Goal: Register for event/course

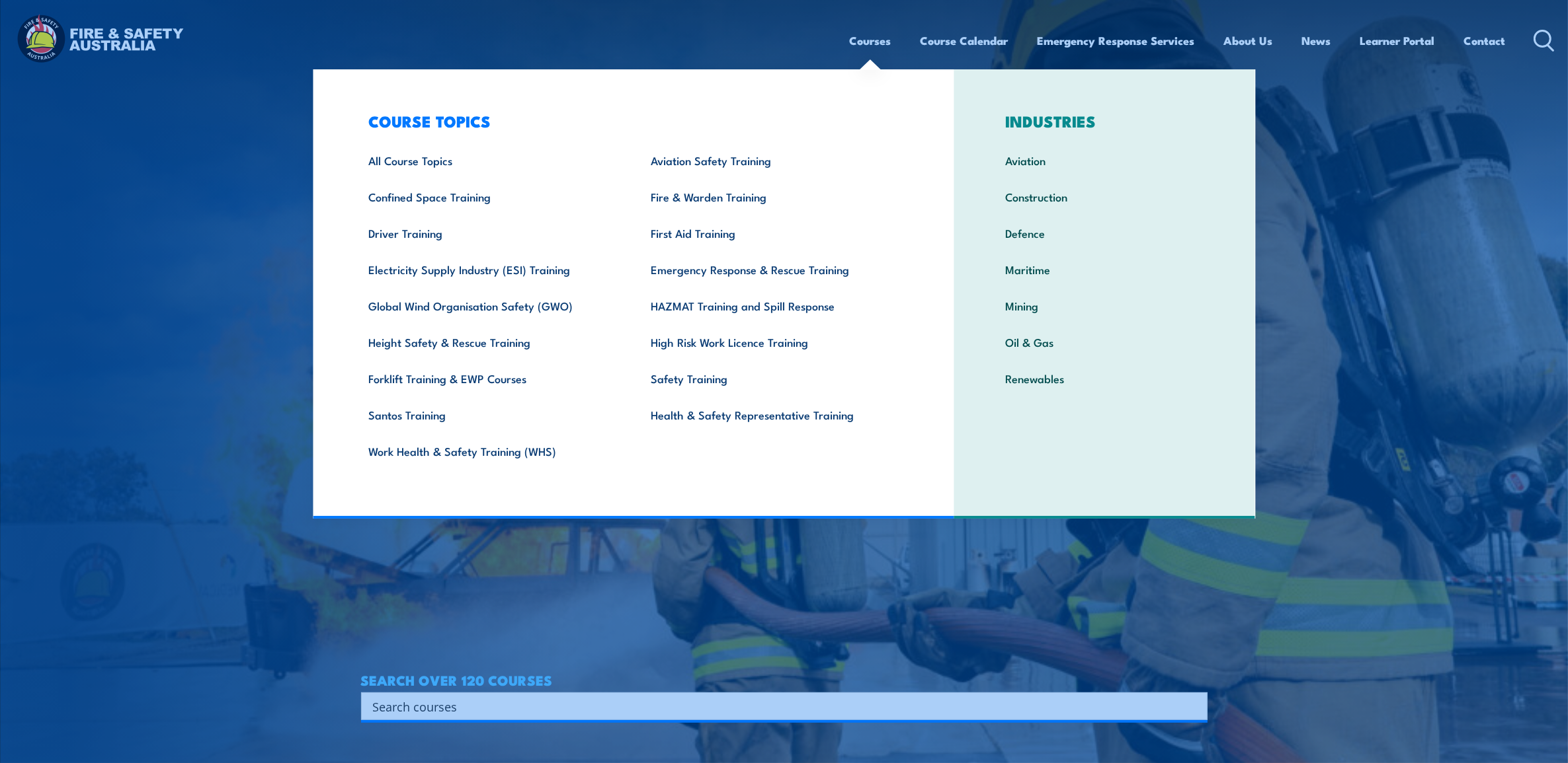
click at [868, 47] on link "Courses" at bounding box center [870, 41] width 42 height 35
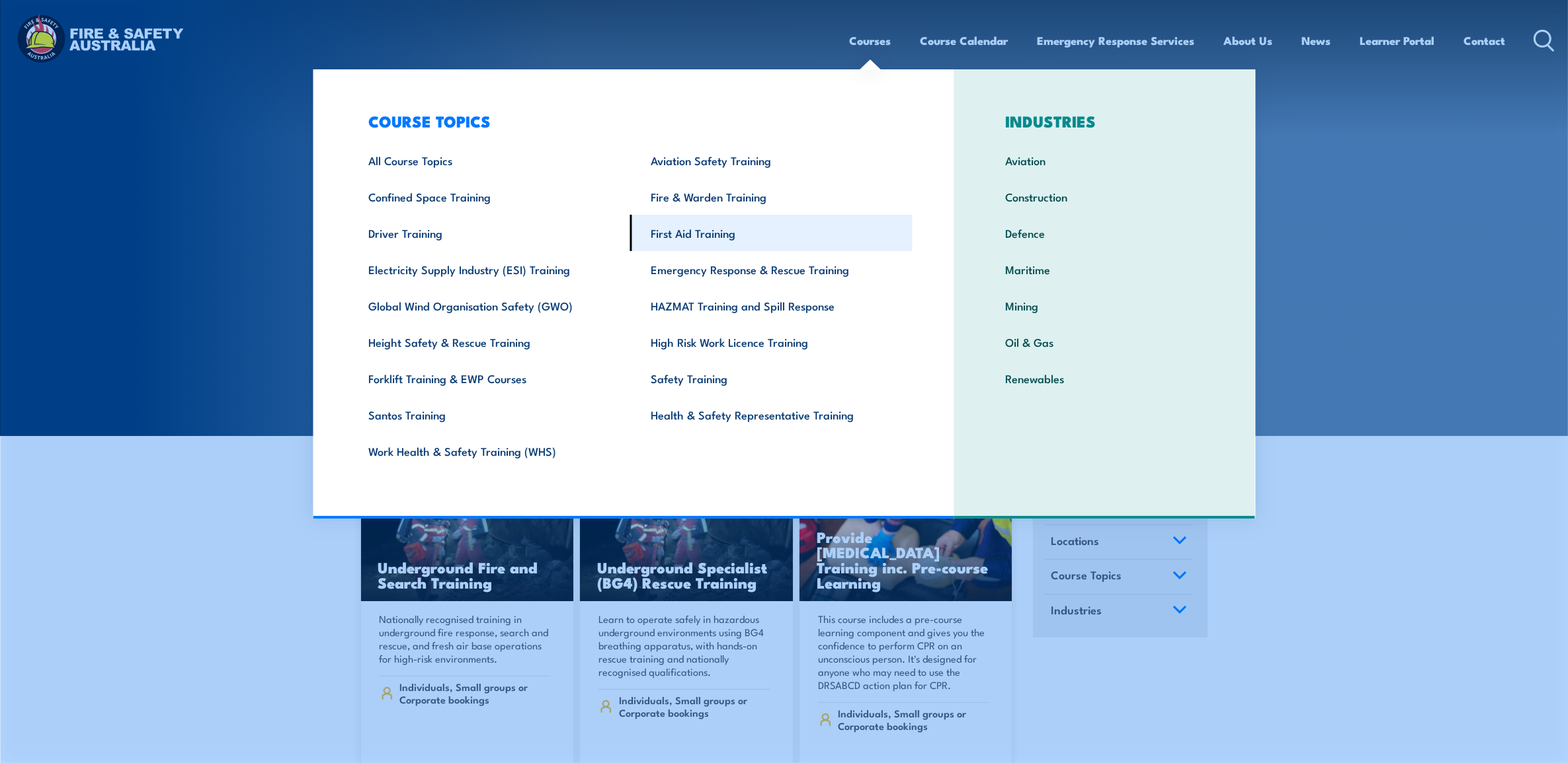
click at [728, 232] on link "First Aid Training" at bounding box center [771, 232] width 282 height 36
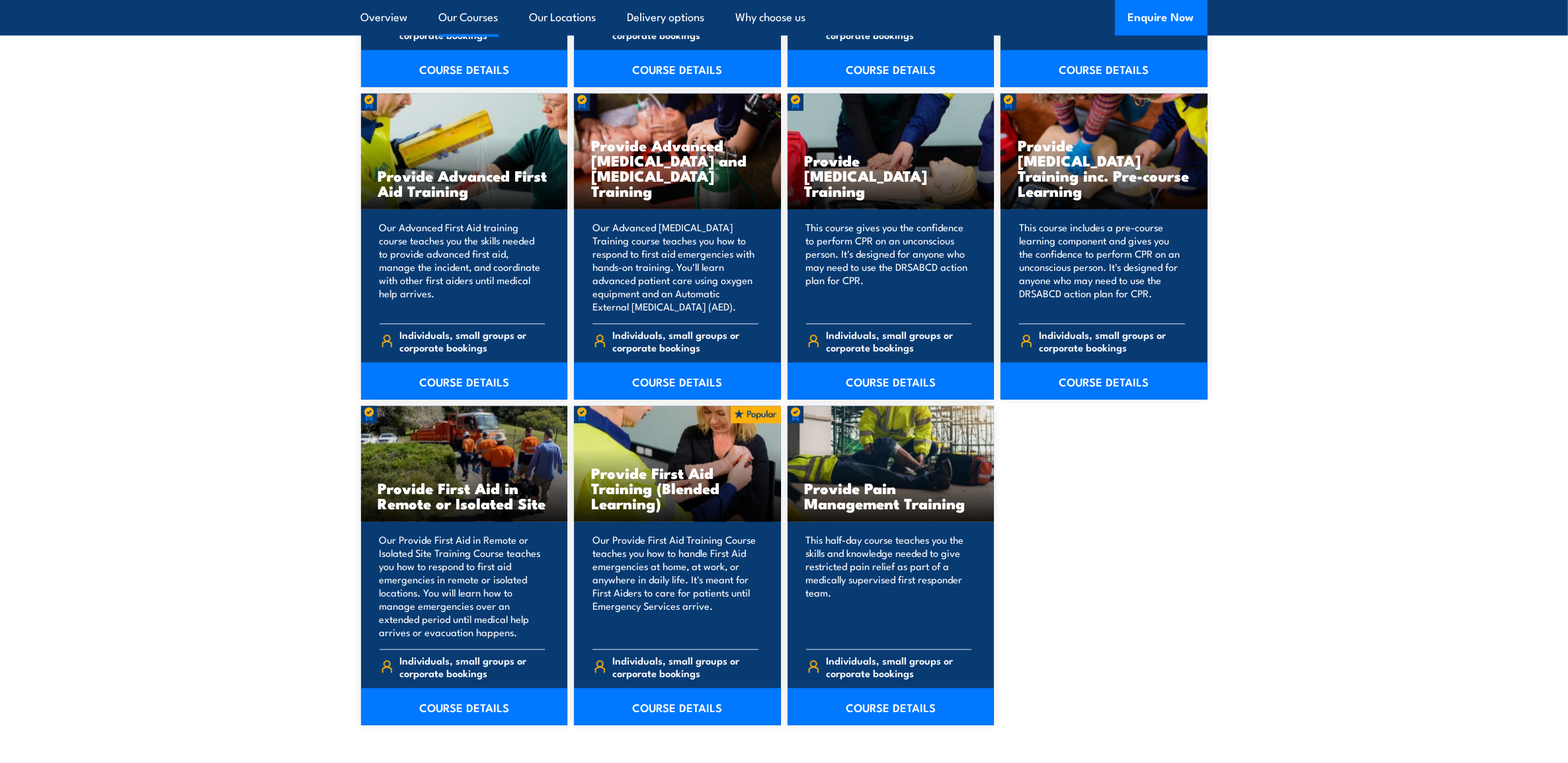
scroll to position [1818, 0]
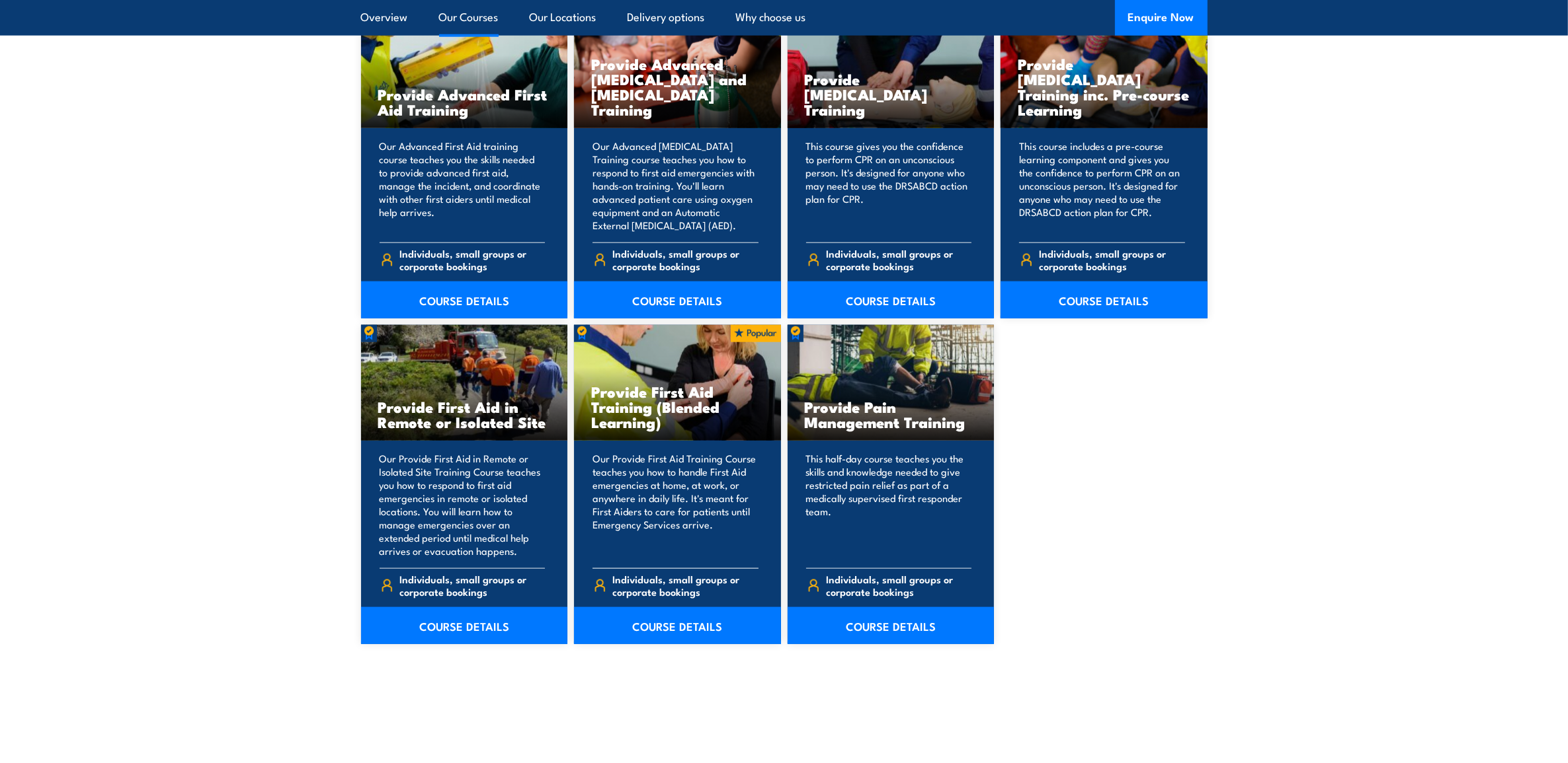
click at [659, 421] on h3 "Provide First Aid Training (Blended Learning)" at bounding box center [677, 407] width 173 height 46
click at [669, 619] on link "COURSE DETAILS" at bounding box center [677, 626] width 207 height 37
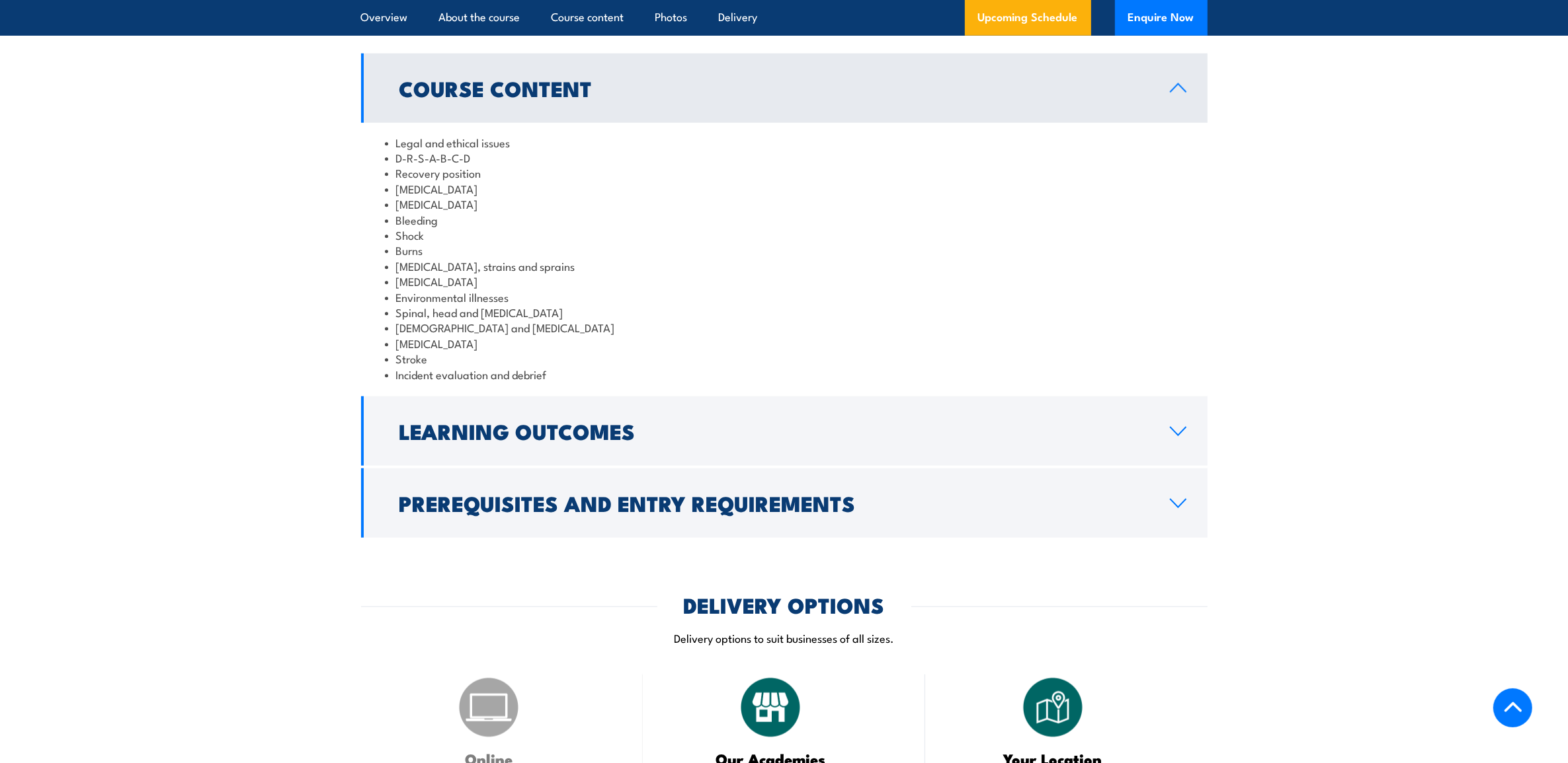
scroll to position [1487, 0]
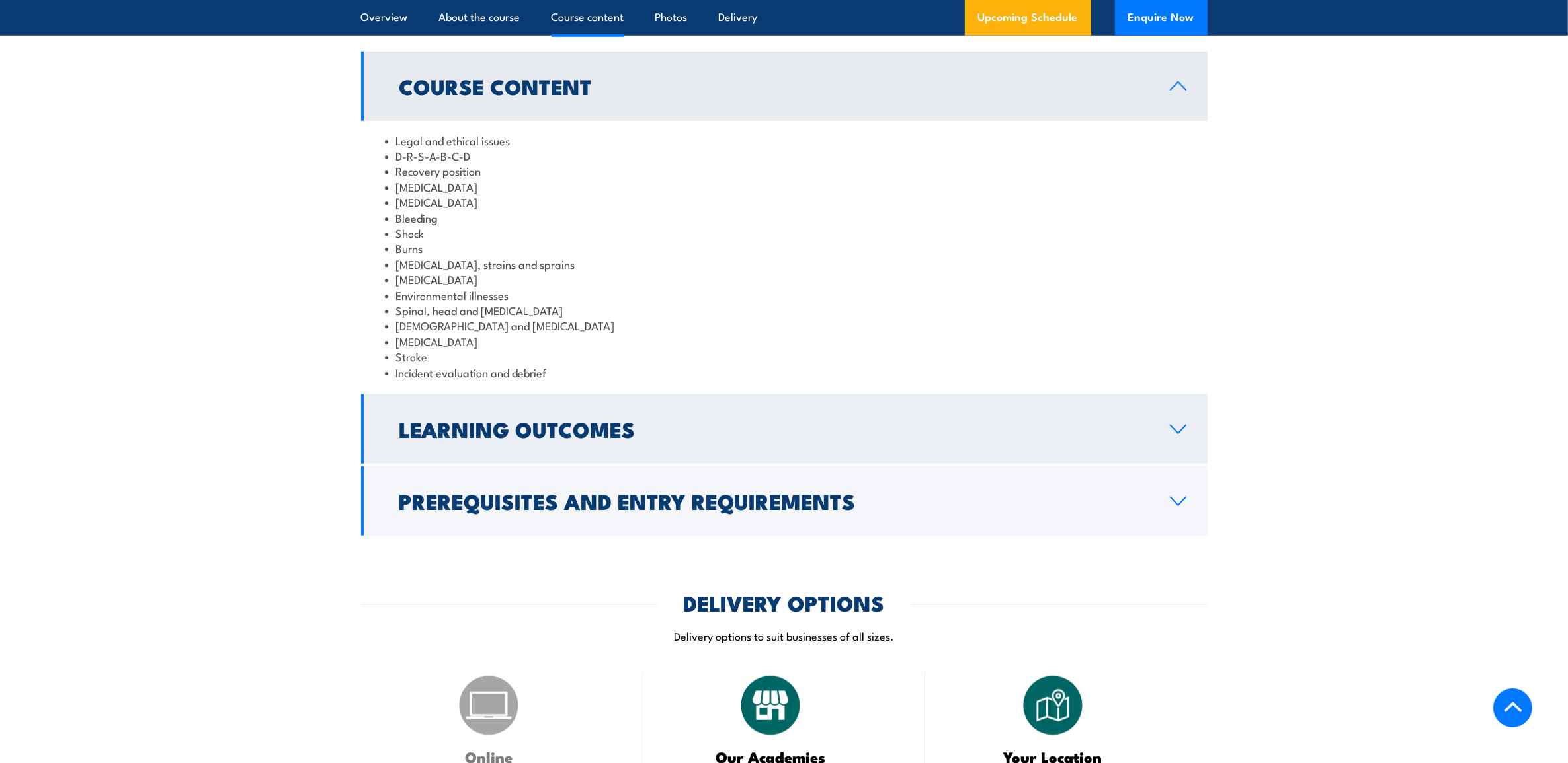
click at [625, 438] on h2 "Learning Outcomes" at bounding box center [774, 429] width 749 height 18
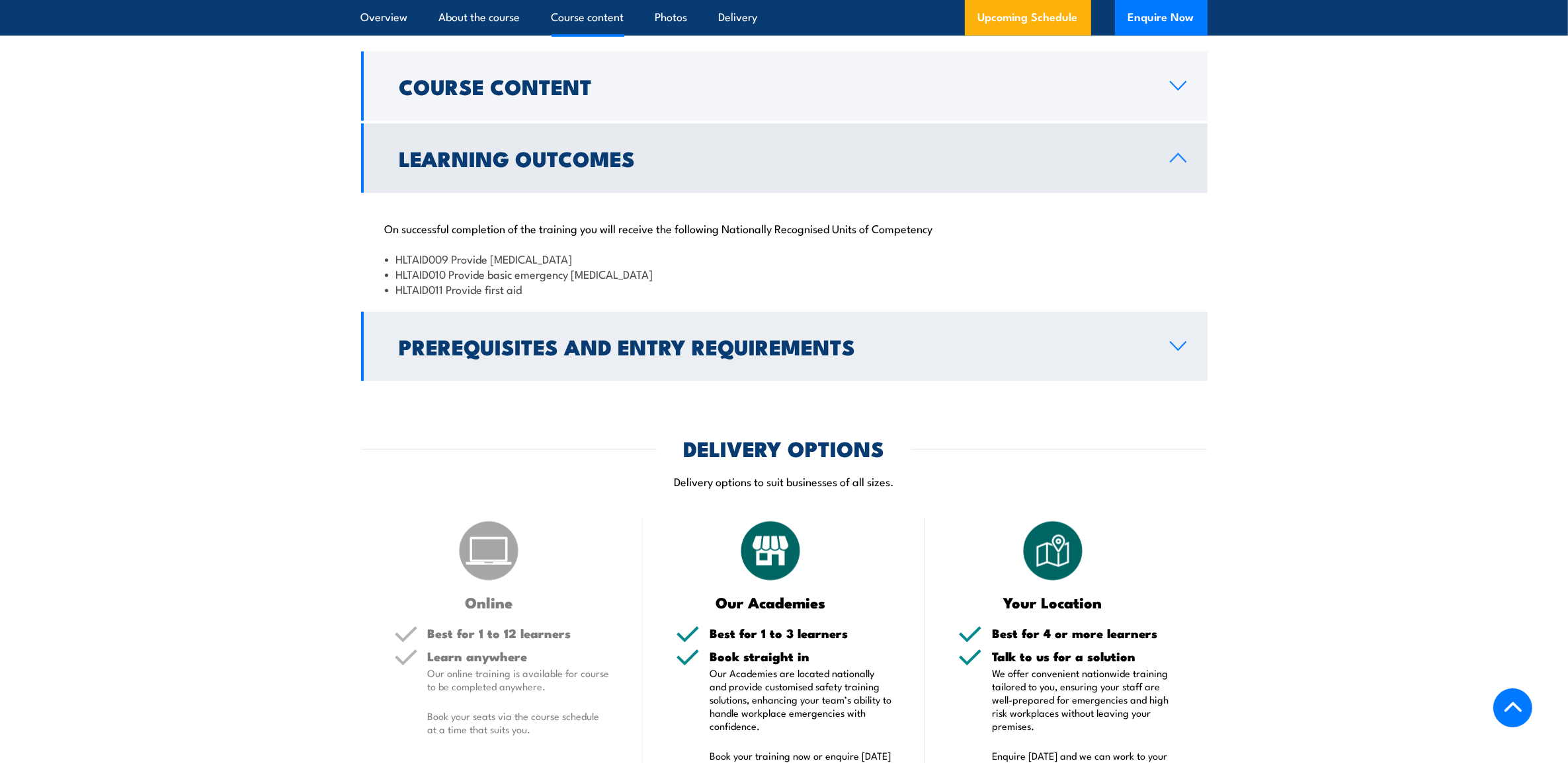
click at [640, 355] on h2 "Prerequisites and Entry Requirements" at bounding box center [774, 346] width 749 height 18
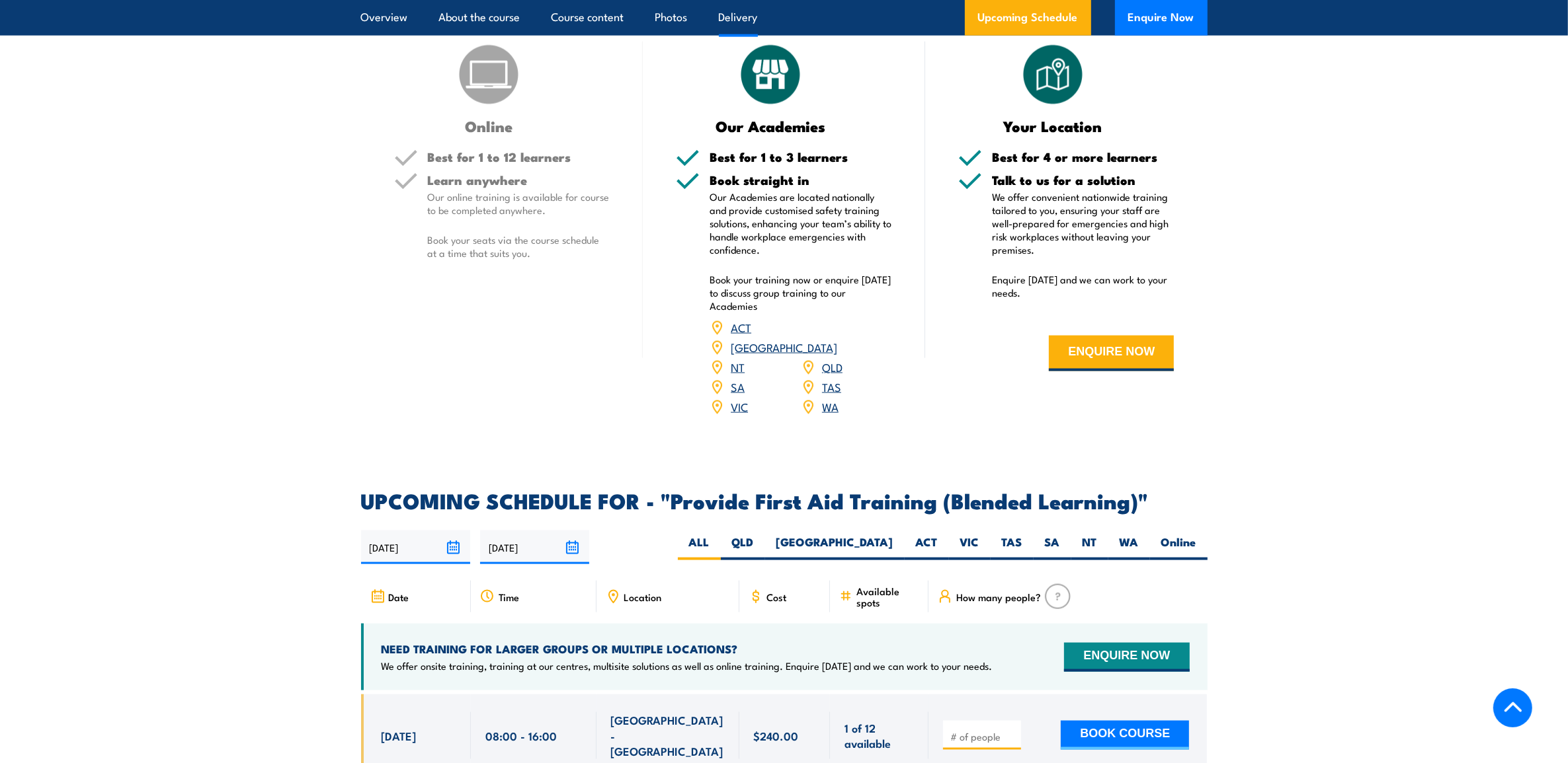
scroll to position [2230, 0]
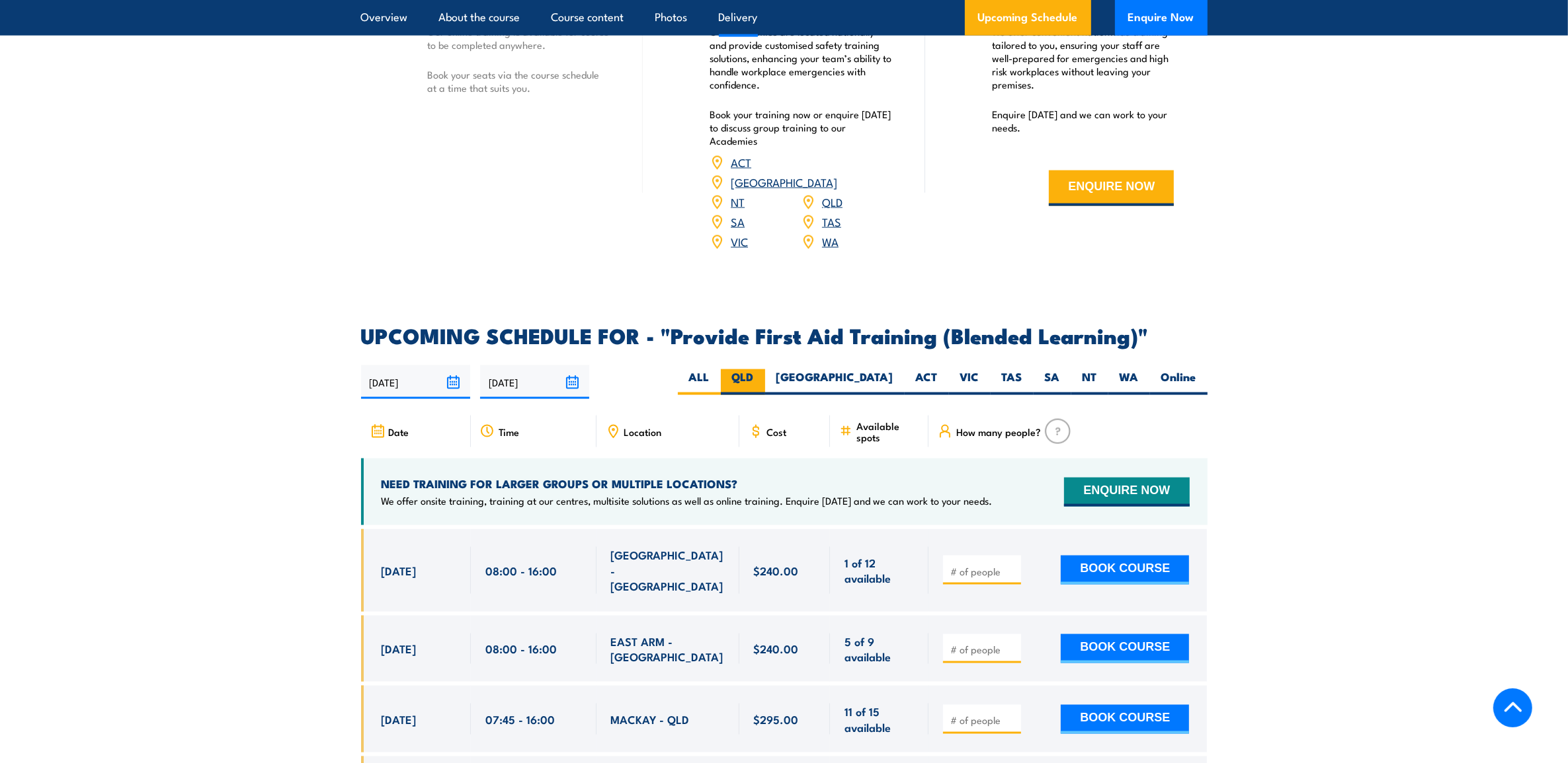
click at [765, 381] on label "QLD" at bounding box center [743, 383] width 44 height 26
click at [763, 378] on input "QLD" at bounding box center [758, 374] width 9 height 9
radio input "true"
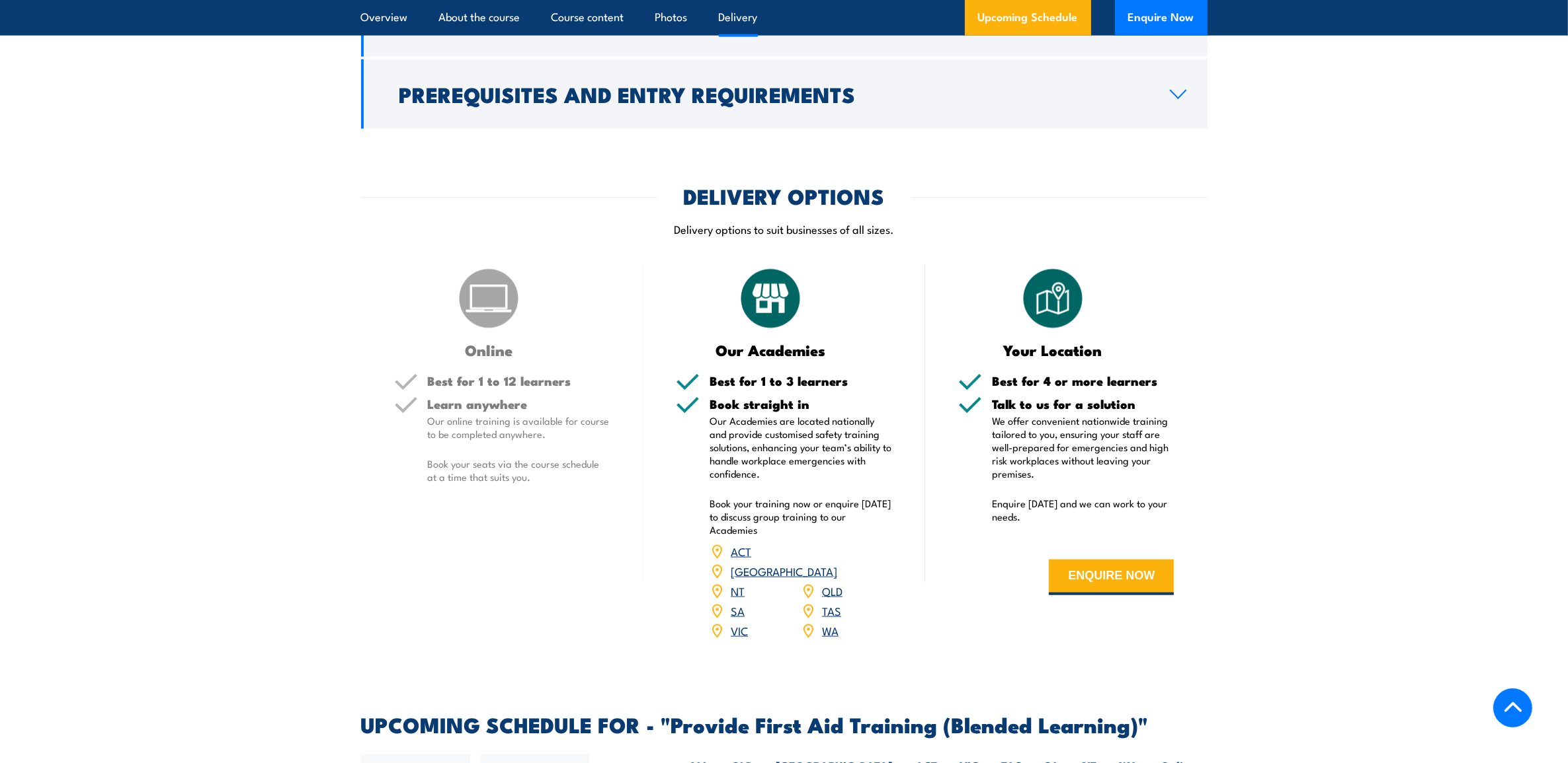
scroll to position [2041, 0]
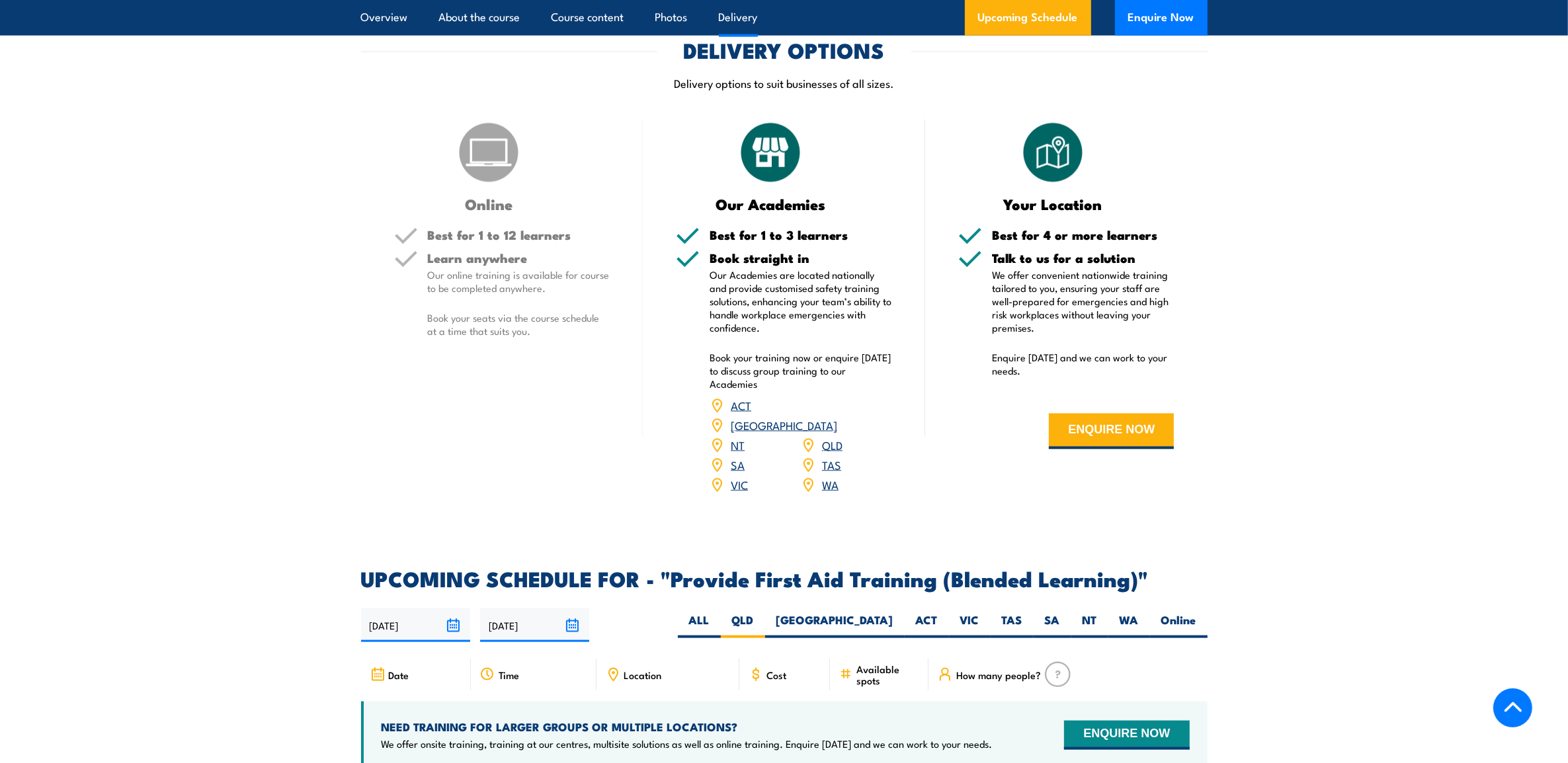
click at [833, 453] on link "QLD" at bounding box center [832, 445] width 20 height 16
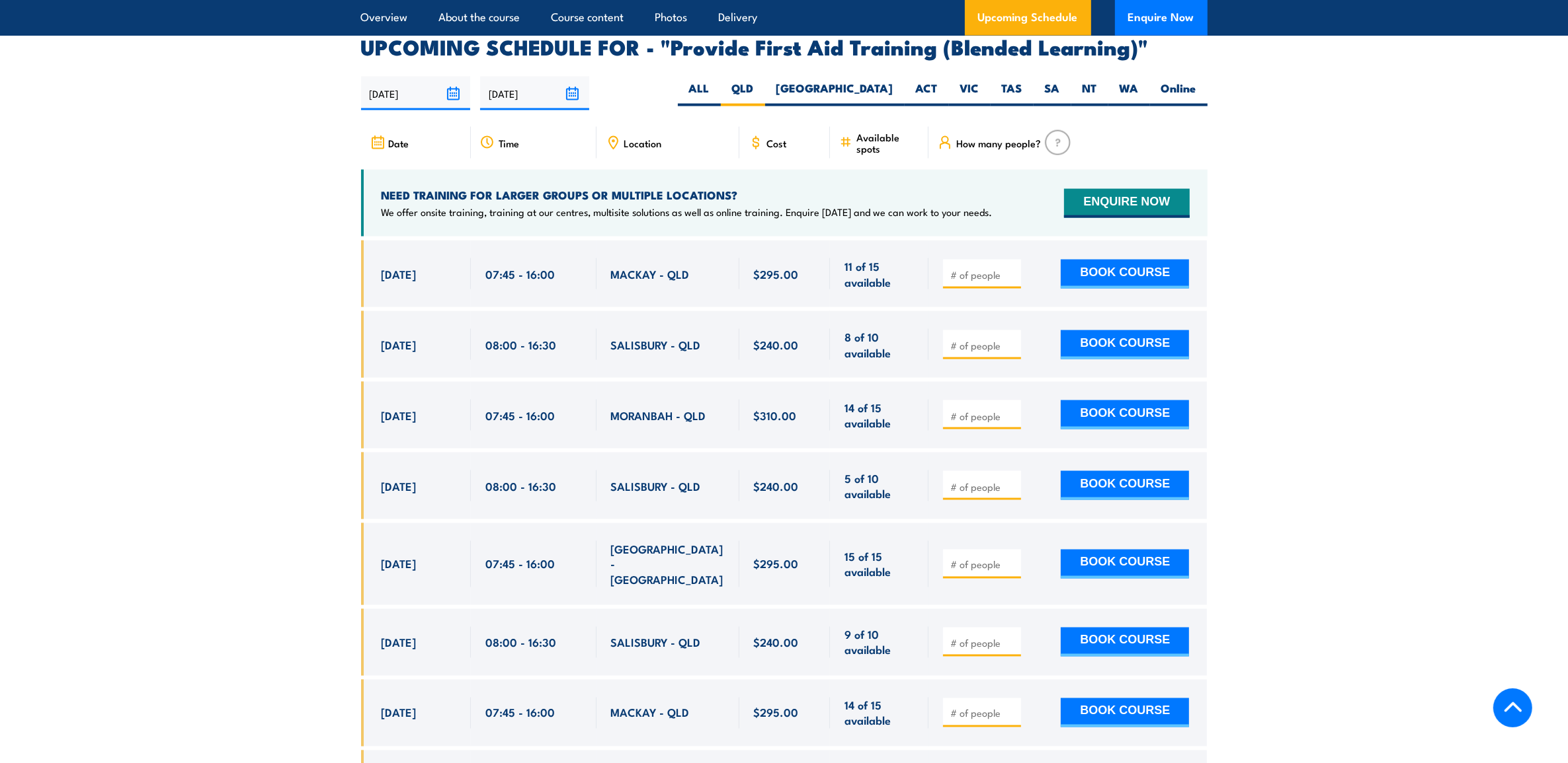
scroll to position [2536, 0]
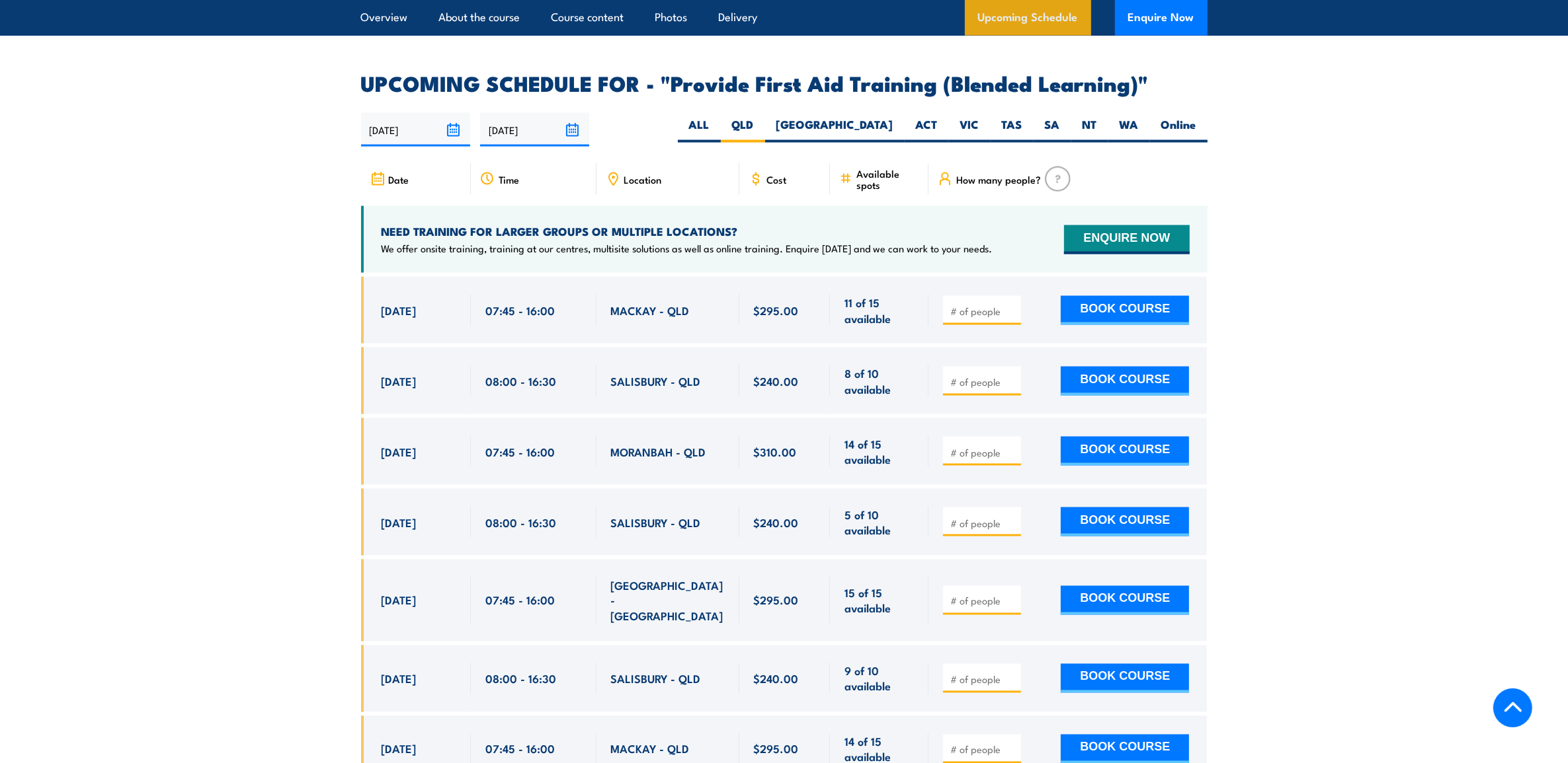
click at [1022, 13] on link "Upcoming Schedule" at bounding box center [1027, 18] width 126 height 35
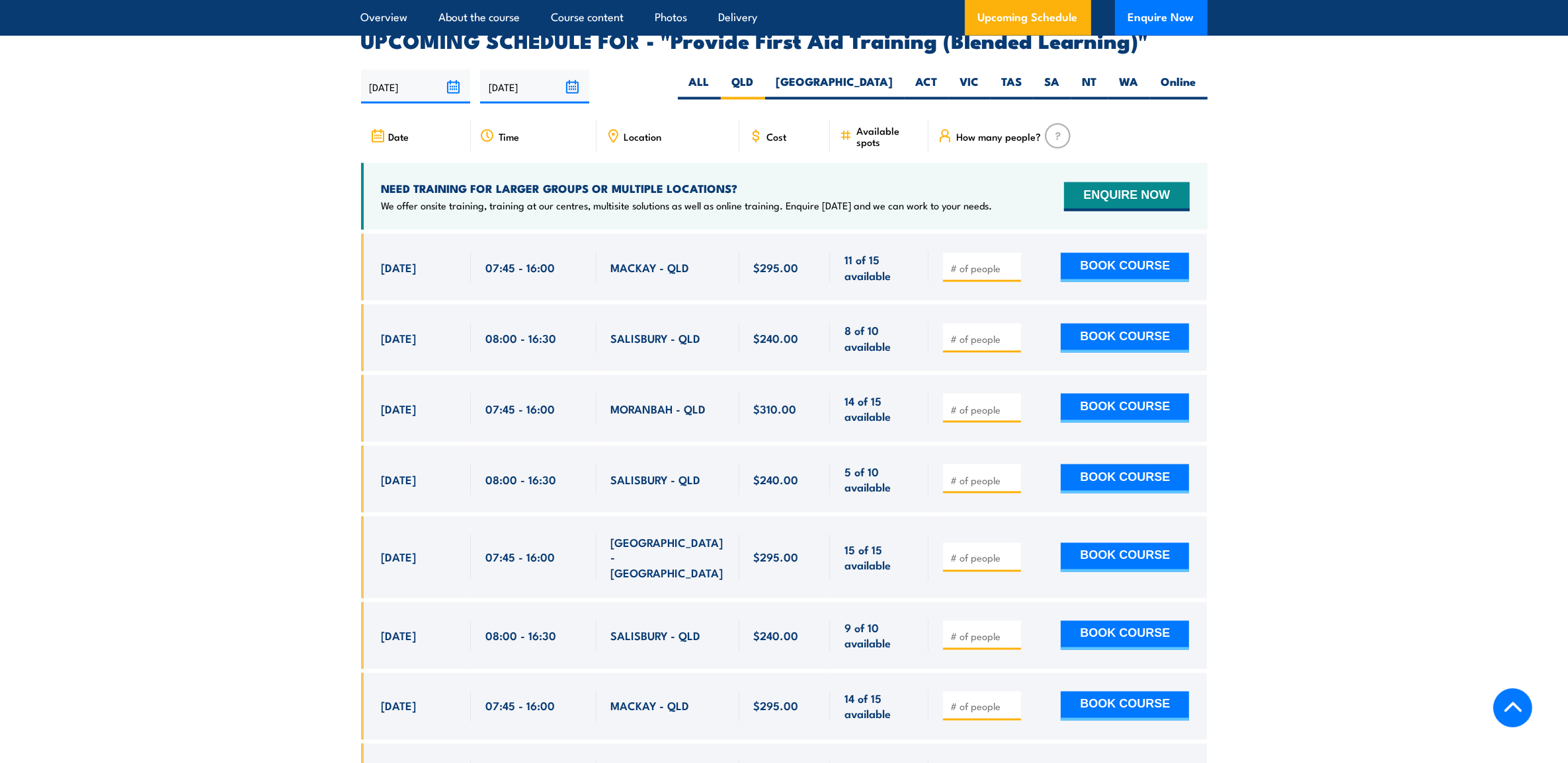
scroll to position [2644, 0]
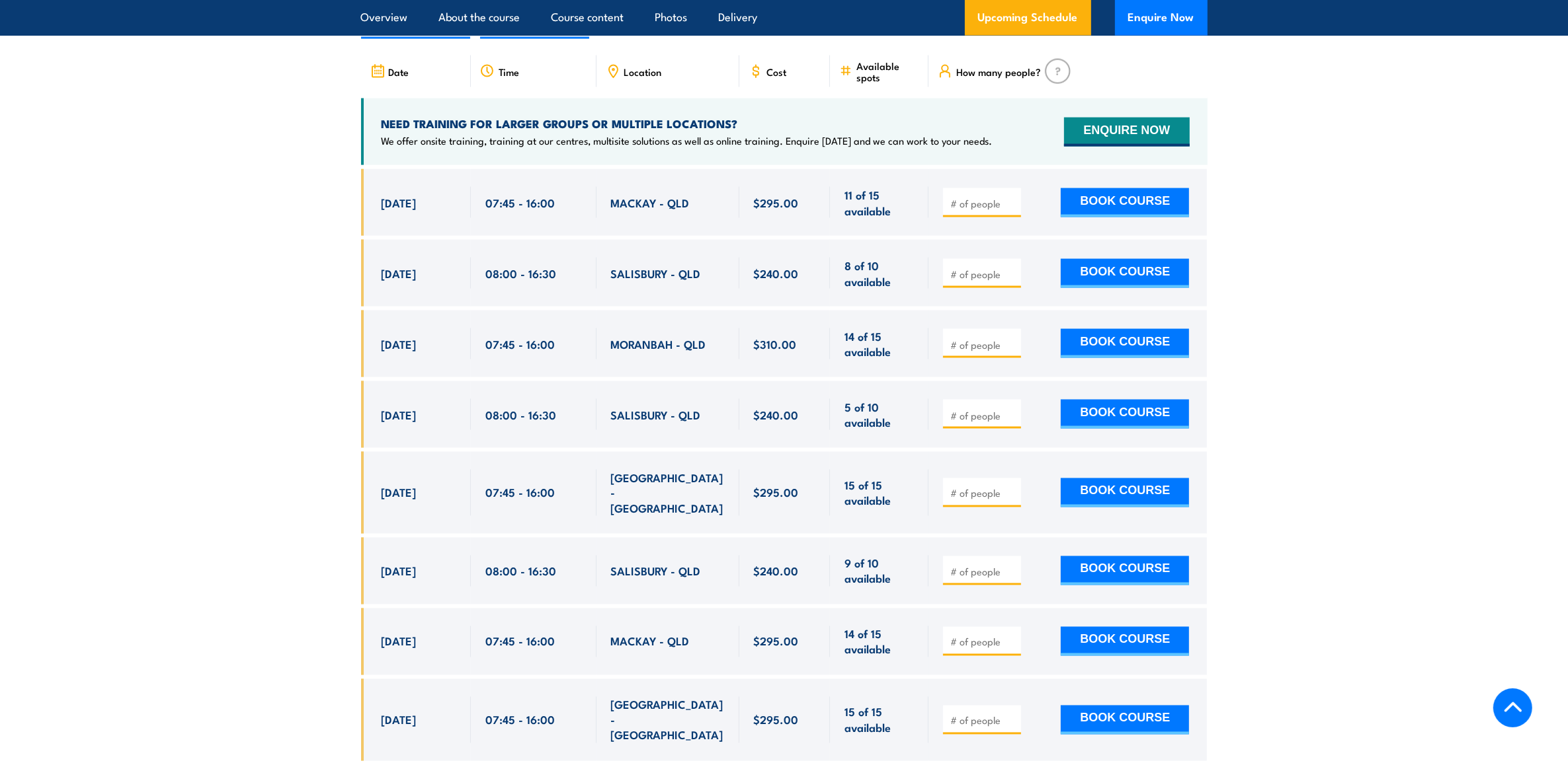
click at [632, 281] on span "SALISBURY - QLD" at bounding box center [656, 273] width 90 height 15
